Goal: Transaction & Acquisition: Purchase product/service

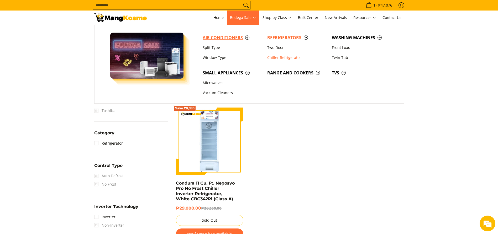
click at [222, 33] on link "Air Conditioners" at bounding box center [232, 38] width 65 height 10
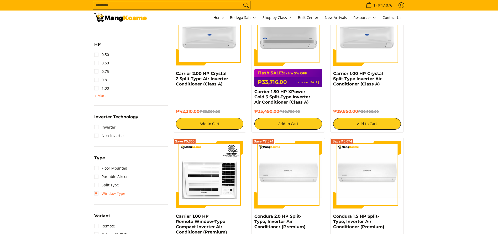
scroll to position [315, 0]
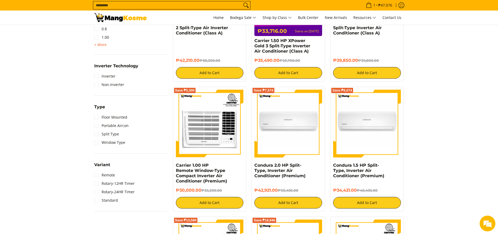
click at [98, 43] on span "+ More" at bounding box center [100, 45] width 12 height 4
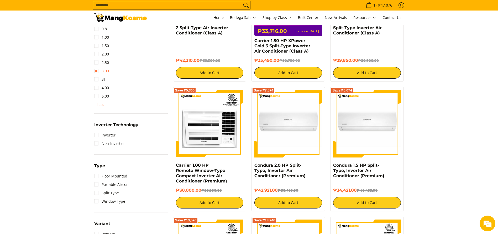
click at [105, 73] on link "3.00" at bounding box center [101, 71] width 15 height 8
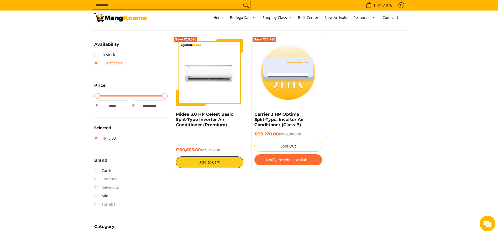
scroll to position [70, 0]
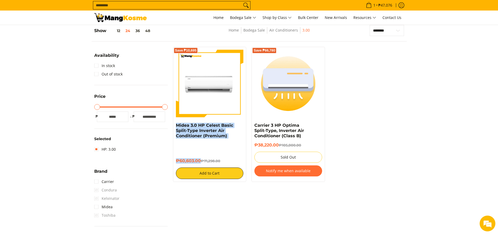
drag, startPoint x: 200, startPoint y: 161, endPoint x: 173, endPoint y: 126, distance: 43.6
click at [173, 126] on div "Save ₱10,695 Midea 3.0 HP Celest Basic Split-Type Inverter Air Conditioner (Pre…" at bounding box center [210, 114] width 74 height 135
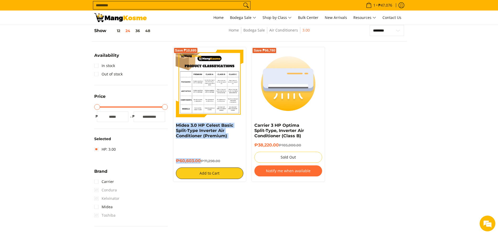
click at [235, 101] on img at bounding box center [210, 84] width 68 height 68
